Goal: Transaction & Acquisition: Purchase product/service

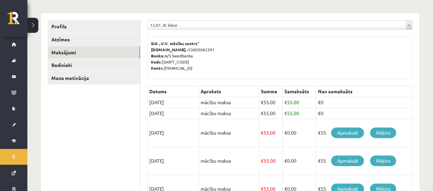
scroll to position [137, 0]
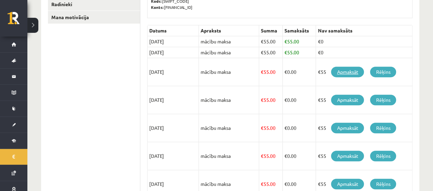
click at [349, 71] on link "Apmaksāt" at bounding box center [347, 72] width 33 height 11
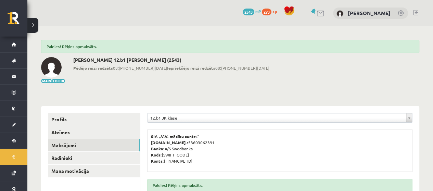
drag, startPoint x: 188, startPoint y: 11, endPoint x: 192, endPoint y: 11, distance: 4.1
click at [188, 11] on div "0 Dāvanas 2543 mP 273 xp Darja Arsjonova" at bounding box center [230, 13] width 406 height 26
